Goal: Complete application form: Complete application form

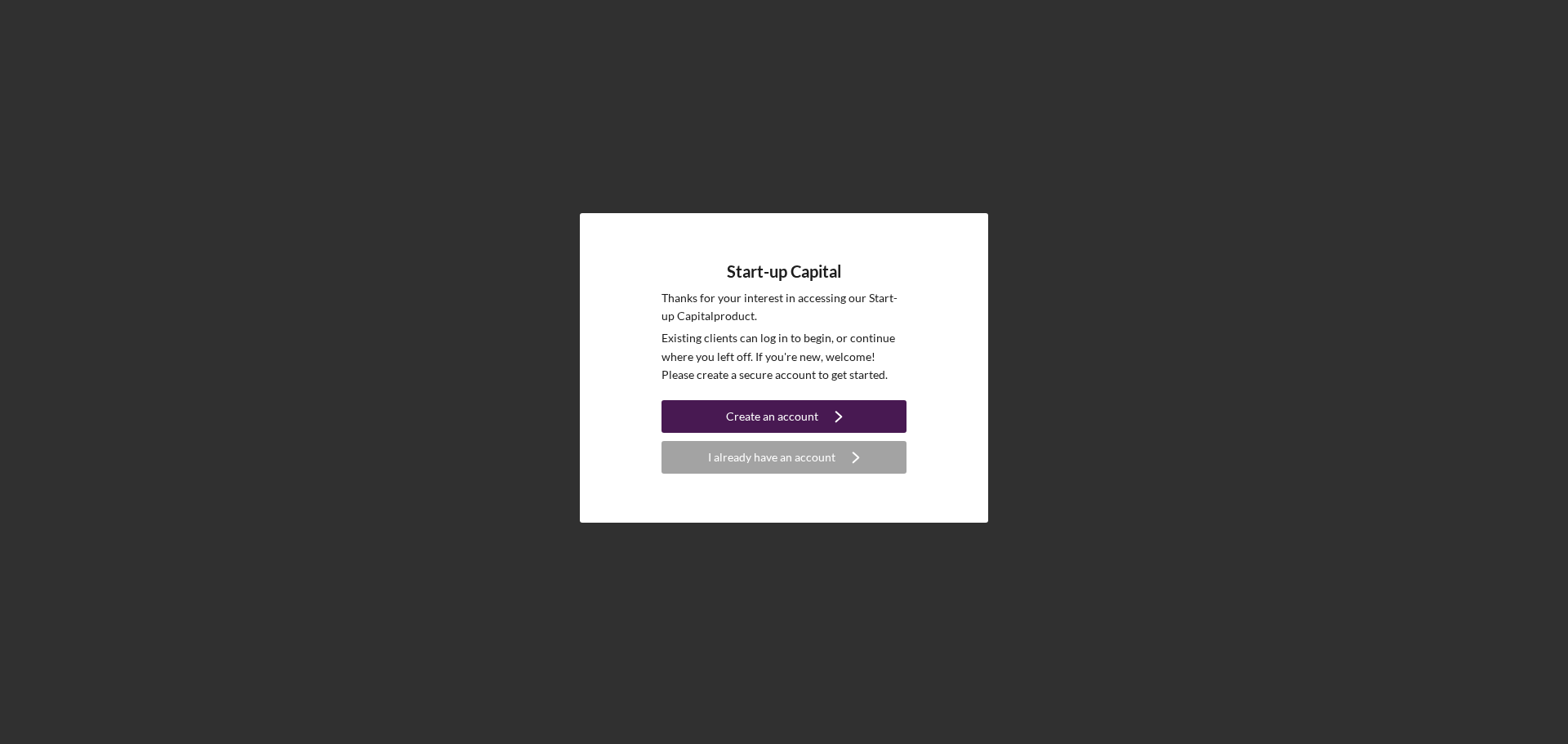
click at [858, 419] on button "Create an account Icon/Navigate" at bounding box center [784, 416] width 245 height 32
